Goal: Task Accomplishment & Management: Manage account settings

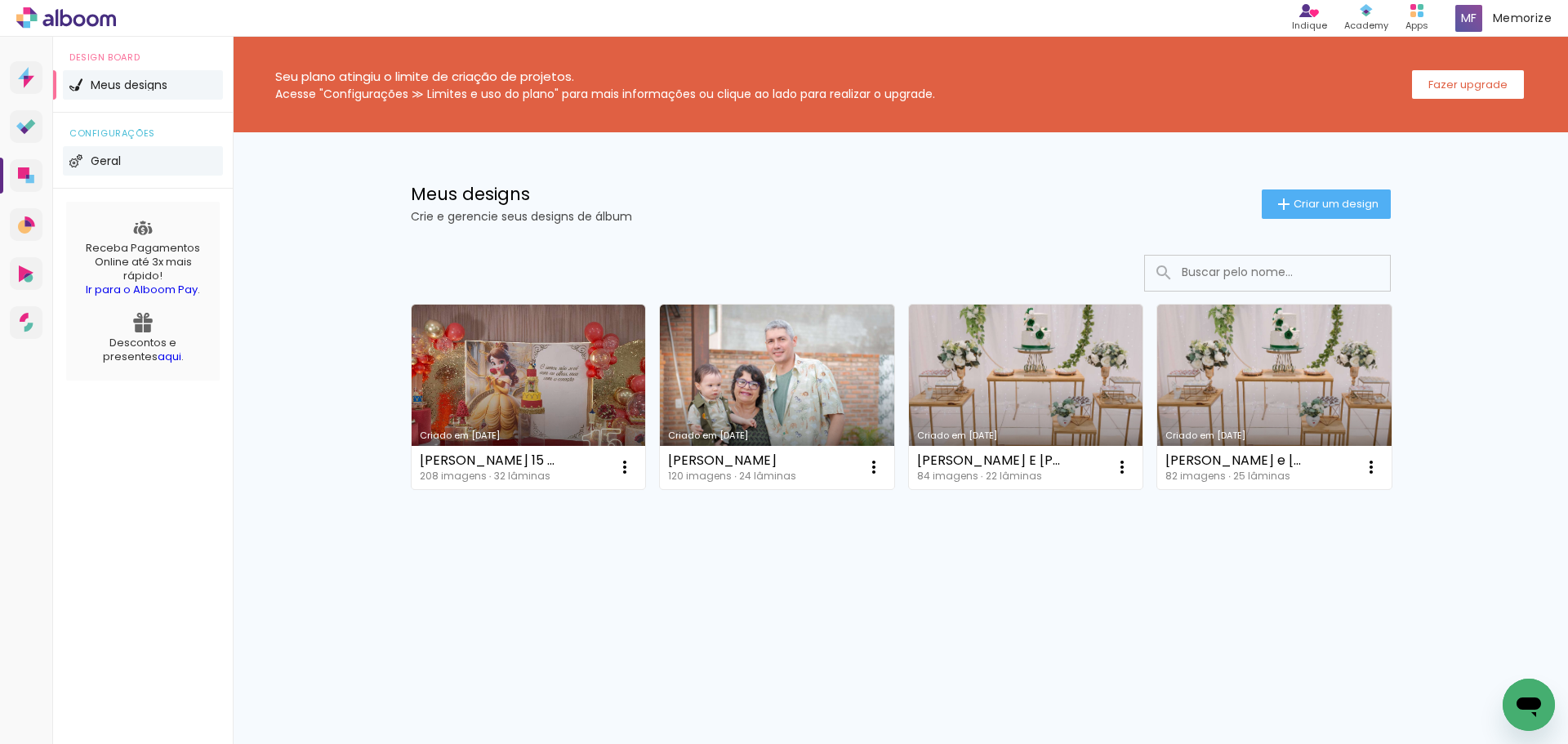
click at [148, 156] on li "Geral" at bounding box center [143, 161] width 160 height 29
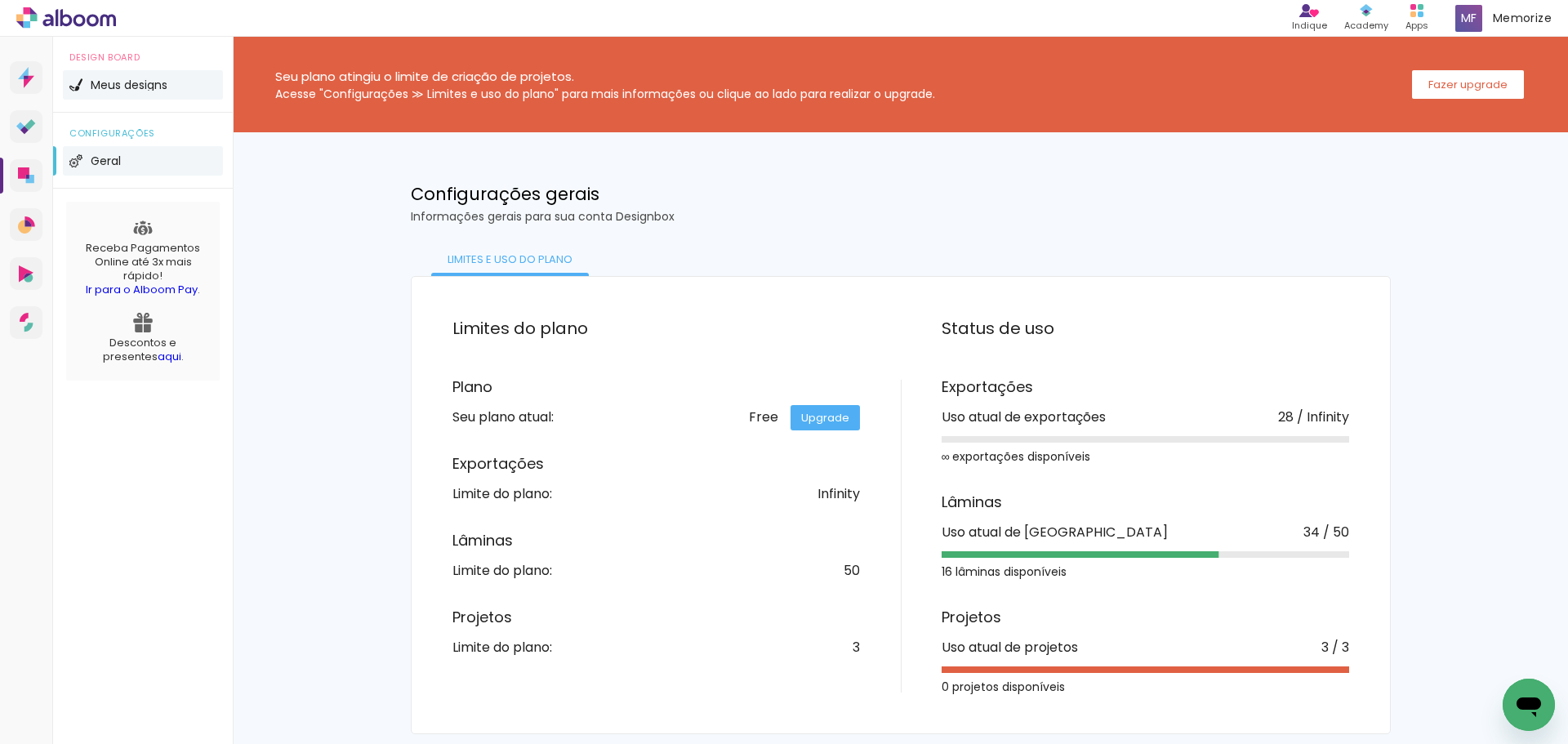
click at [146, 92] on li "Meus designs" at bounding box center [143, 85] width 160 height 29
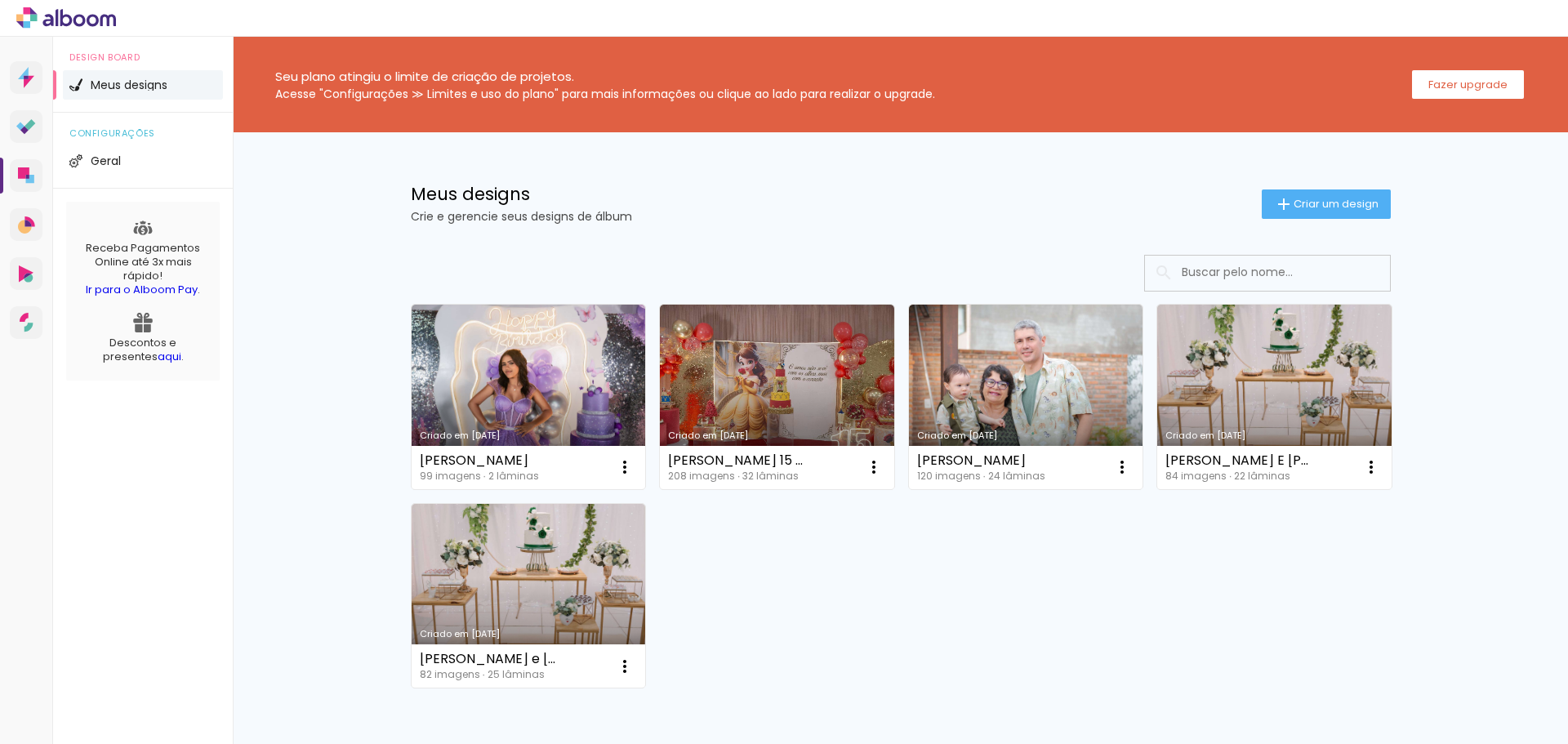
click at [486, 388] on link "Criado em [DATE]" at bounding box center [528, 397] width 234 height 185
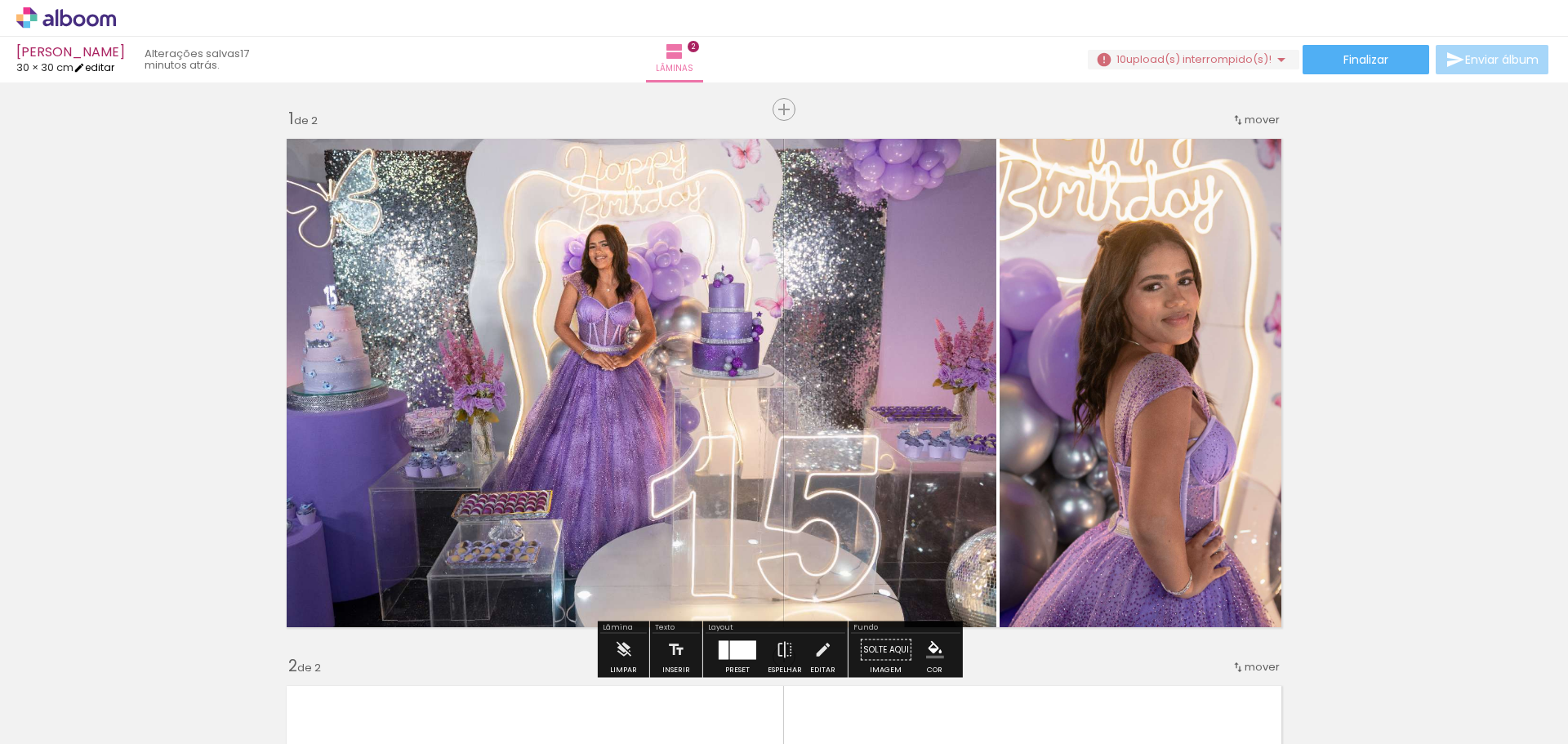
click at [114, 61] on link "editar" at bounding box center [93, 67] width 41 height 14
type input "[PERSON_NAME]"
type input "30"
type input "60"
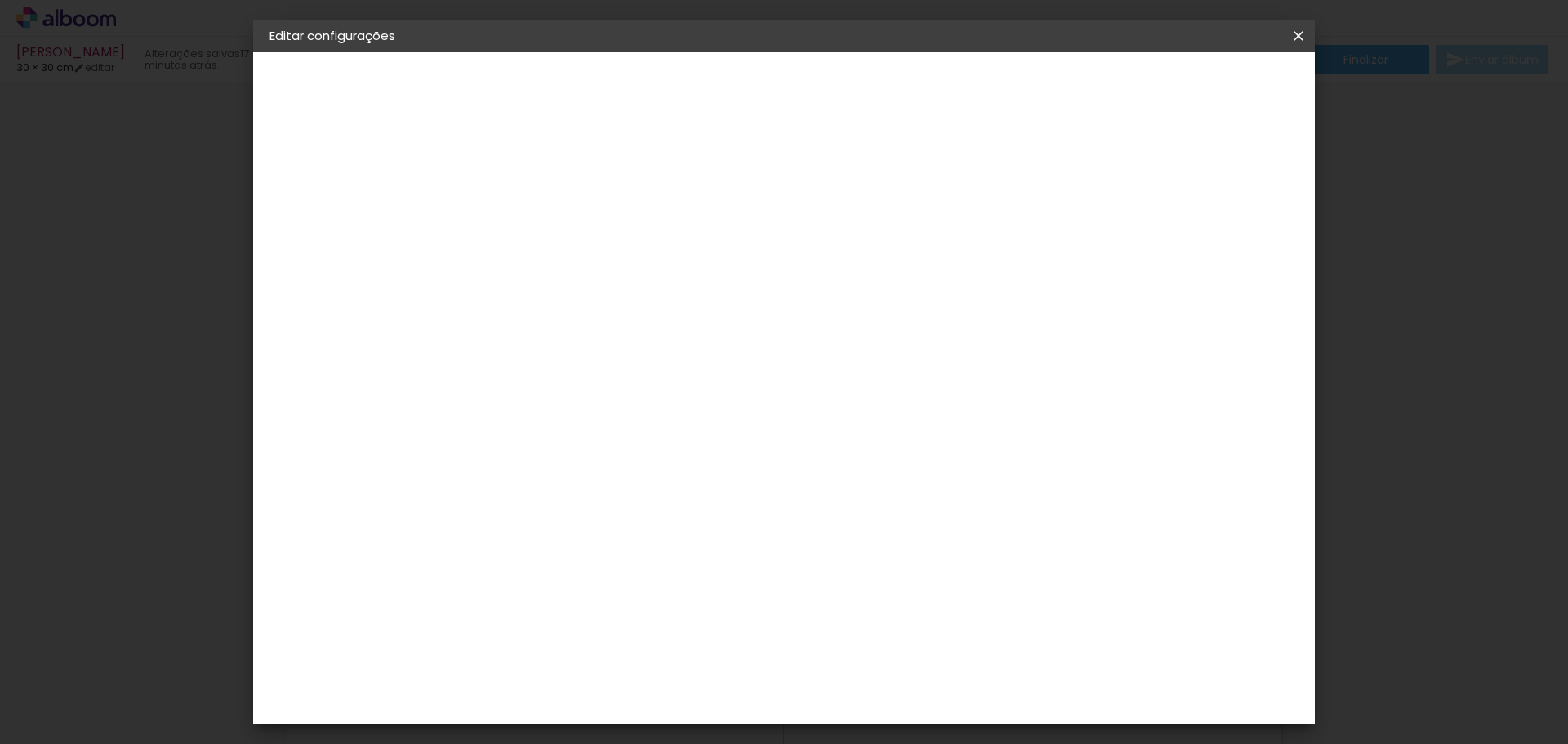
click at [337, 111] on paper-button "[PERSON_NAME]" at bounding box center [359, 121] width 179 height 33
click at [344, 194] on iron-pages "Fornecedor Escolhendo fornecedor..." at bounding box center [359, 202] width 179 height 33
click at [1293, 35] on iron-icon at bounding box center [1298, 35] width 20 height 16
